Goal: Task Accomplishment & Management: Complete application form

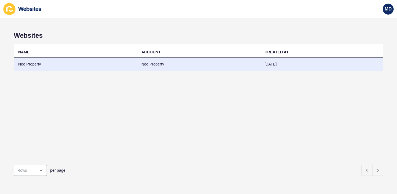
click at [31, 63] on td "Neo Property" at bounding box center [75, 64] width 123 height 13
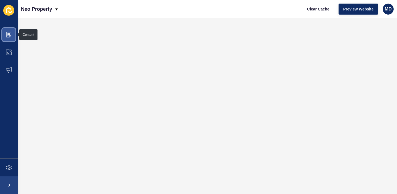
click at [9, 36] on icon at bounding box center [9, 35] width 6 height 6
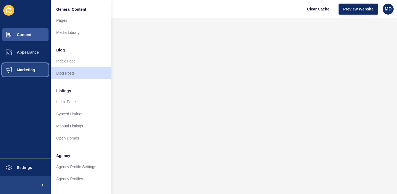
click at [26, 72] on button "Marketing" at bounding box center [25, 70] width 51 height 18
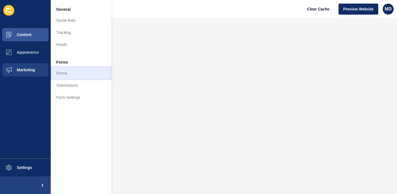
click at [72, 74] on link "Forms" at bounding box center [81, 73] width 61 height 12
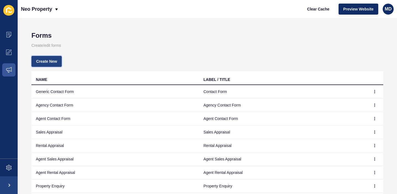
click at [54, 59] on span "Create New" at bounding box center [46, 62] width 21 height 6
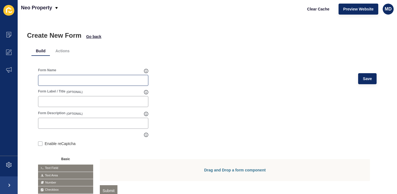
click at [76, 83] on div at bounding box center [93, 80] width 110 height 11
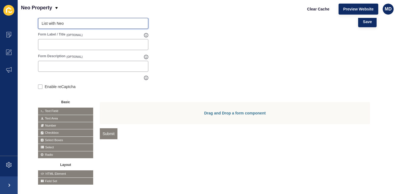
scroll to position [61, 0]
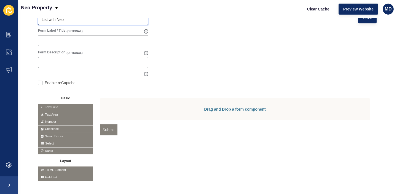
type input "List with Neo"
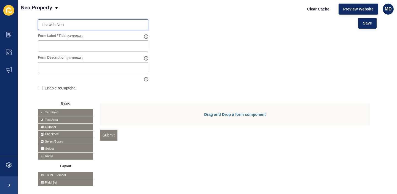
scroll to position [68, 0]
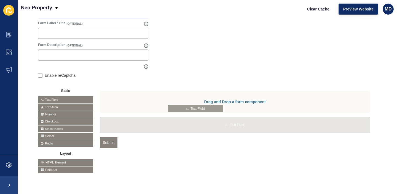
drag, startPoint x: 64, startPoint y: 99, endPoint x: 195, endPoint y: 108, distance: 130.9
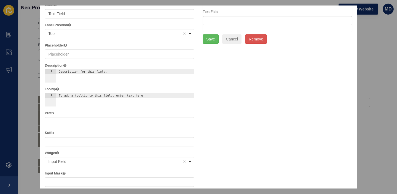
scroll to position [0, 0]
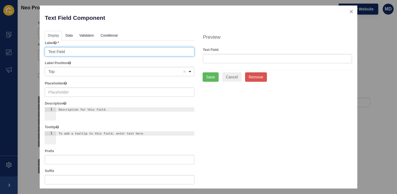
click at [89, 51] on input "Text Field" at bounding box center [120, 51] width 150 height 9
type input "T"
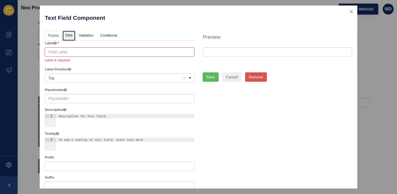
click at [68, 36] on link "Data" at bounding box center [69, 36] width 13 height 10
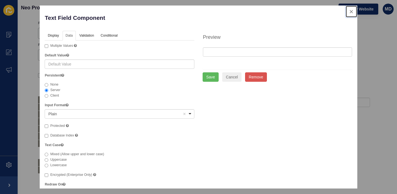
click at [353, 12] on button "close" at bounding box center [350, 12] width 11 height 12
